Goal: Download file/media

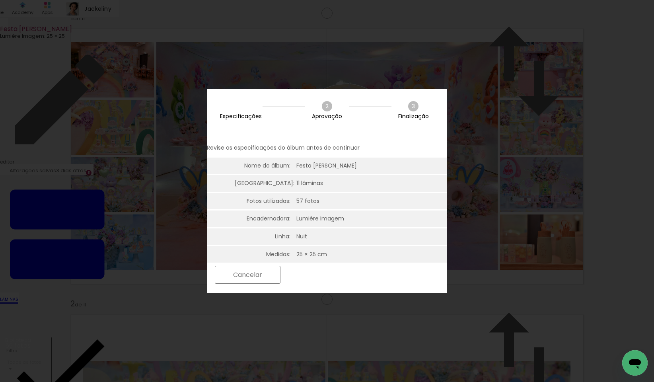
click at [0, 0] on slot "Próximo" at bounding box center [0, 0] width 0 height 0
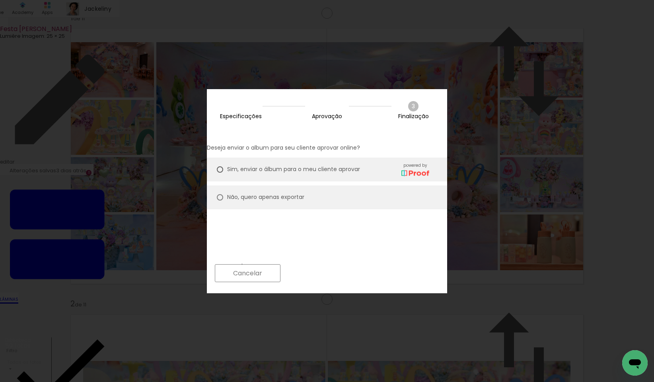
click at [0, 0] on slot "Não, quero apenas exportar" at bounding box center [0, 0] width 0 height 0
type paper-radio-button "on"
click at [0, 0] on slot "Próximo" at bounding box center [0, 0] width 0 height 0
type input "Alta, 300 DPI"
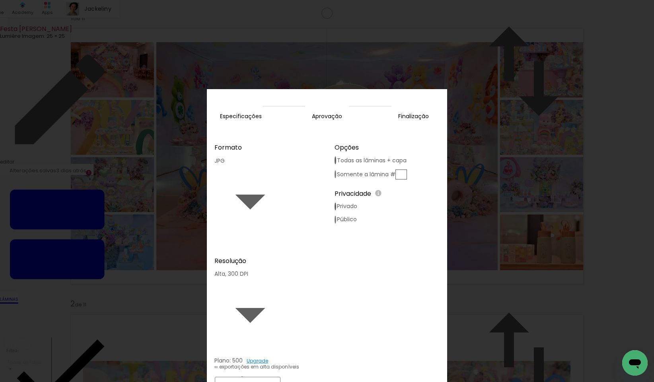
click at [347, 377] on paper-button "Exportar" at bounding box center [315, 385] width 63 height 17
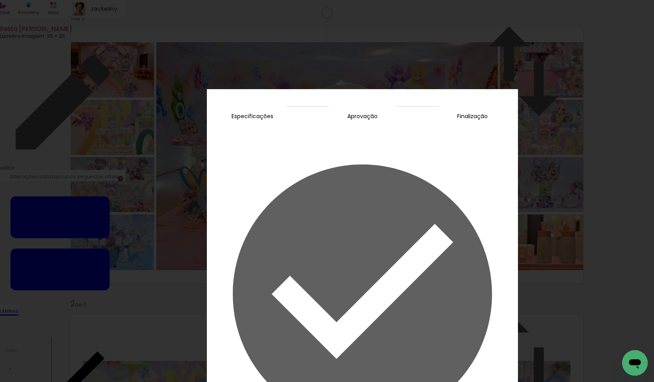
click at [0, 0] on slot "Concluir" at bounding box center [0, 0] width 0 height 0
